Goal: Navigation & Orientation: Find specific page/section

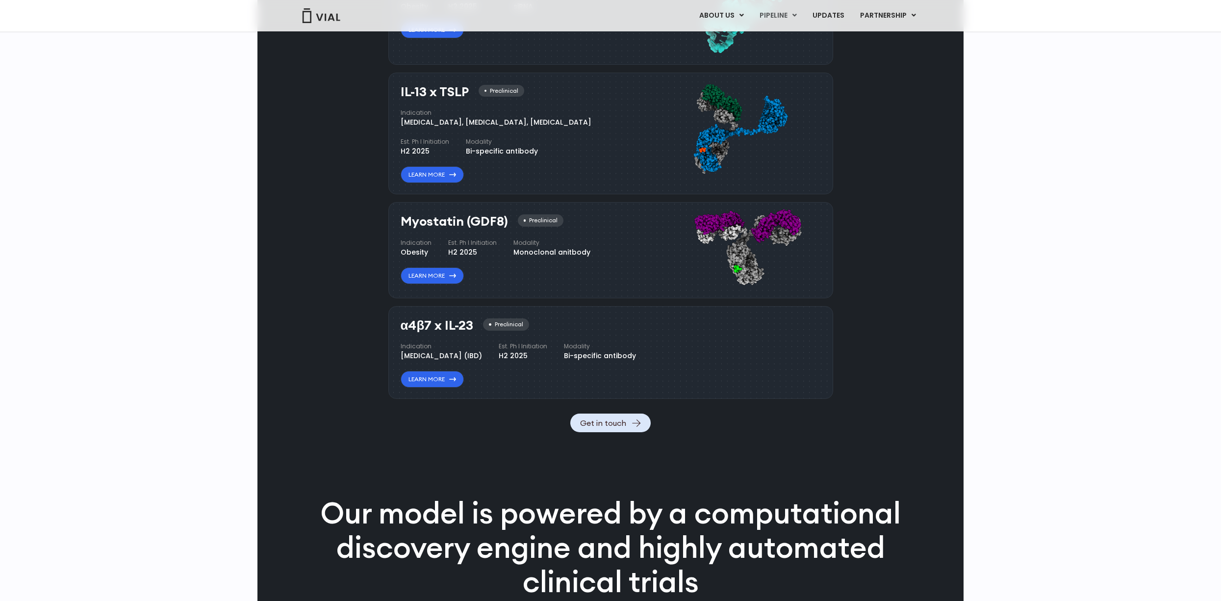
scroll to position [836, 0]
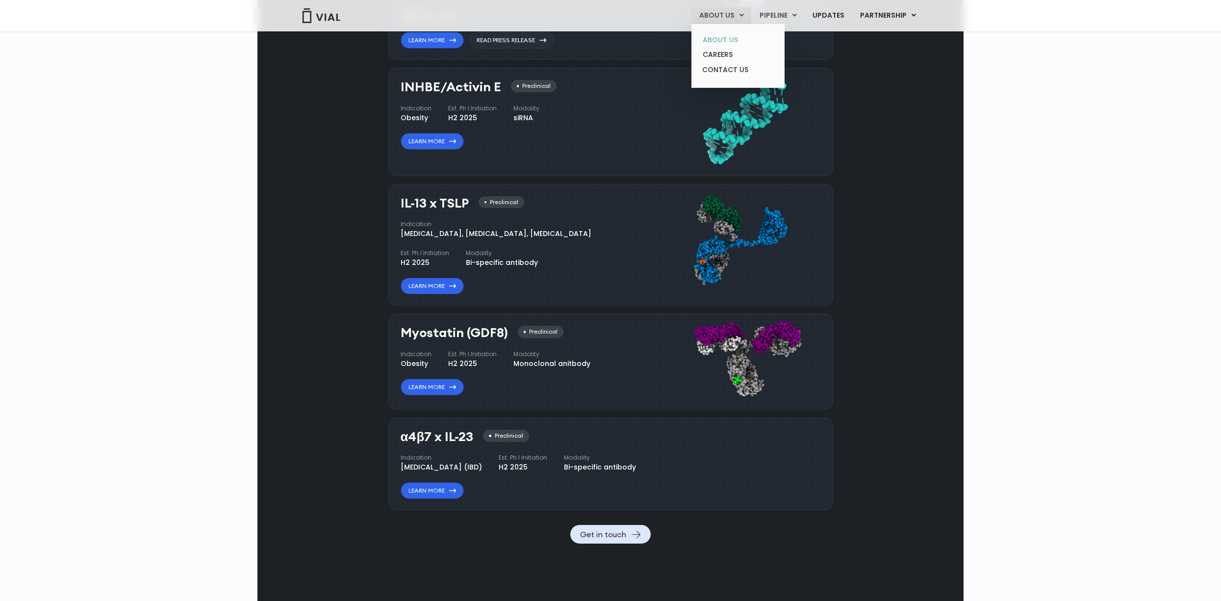
click at [728, 38] on link "ABOUT US" at bounding box center [738, 39] width 86 height 15
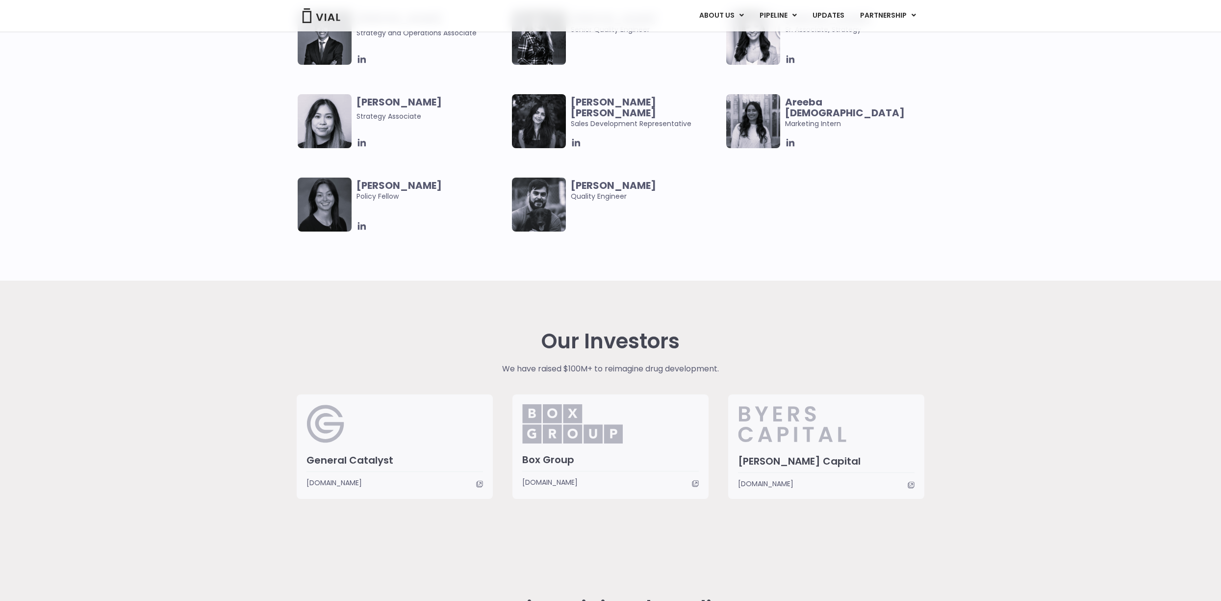
scroll to position [2202, 0]
